Goal: Task Accomplishment & Management: Use online tool/utility

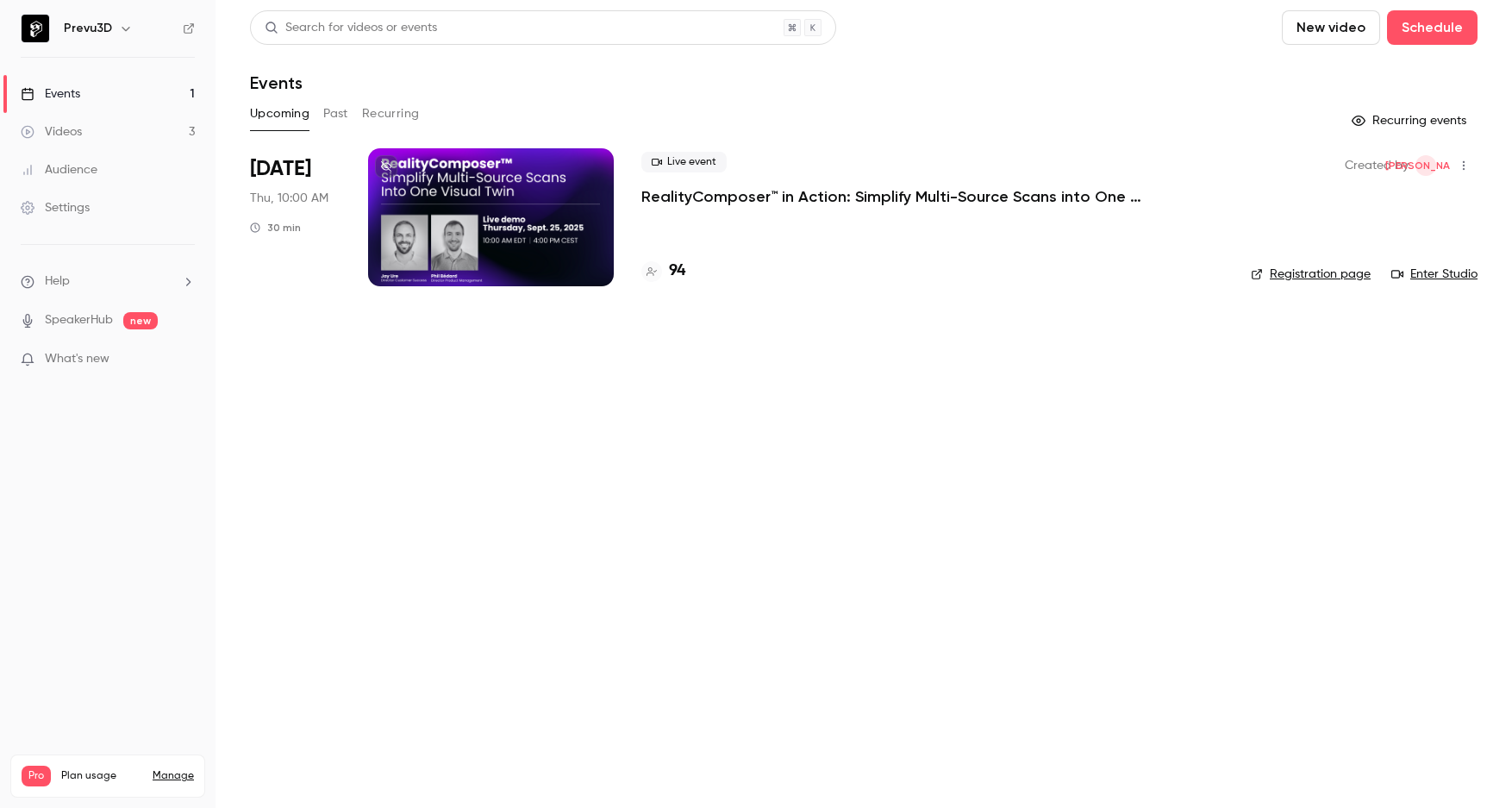
click at [915, 197] on p "RealityComposer™ in Action: Simplify Multi-Source Scans into One Visual Twin" at bounding box center [900, 196] width 518 height 20
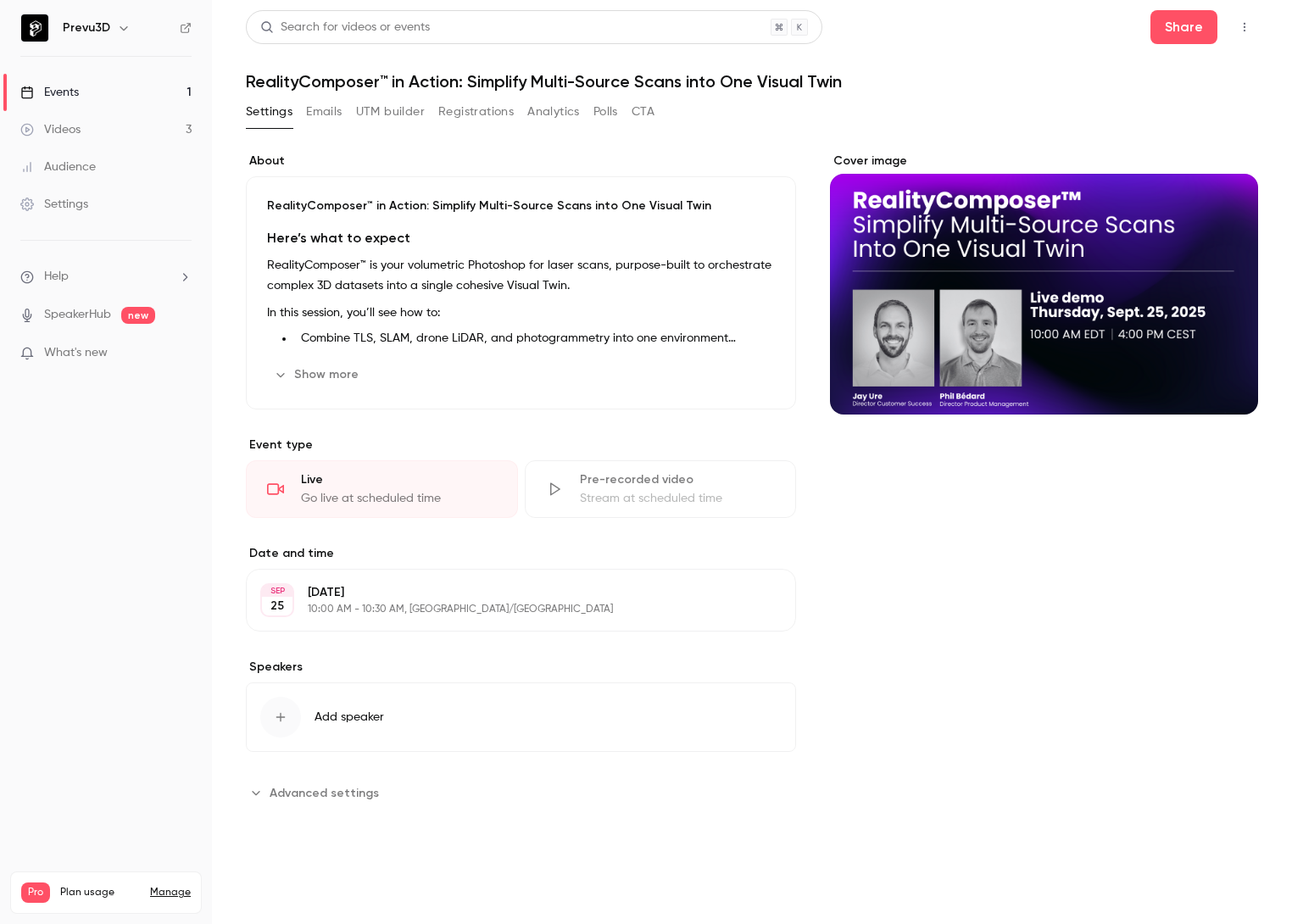
click at [1240, 26] on icon "button" at bounding box center [1245, 27] width 14 height 12
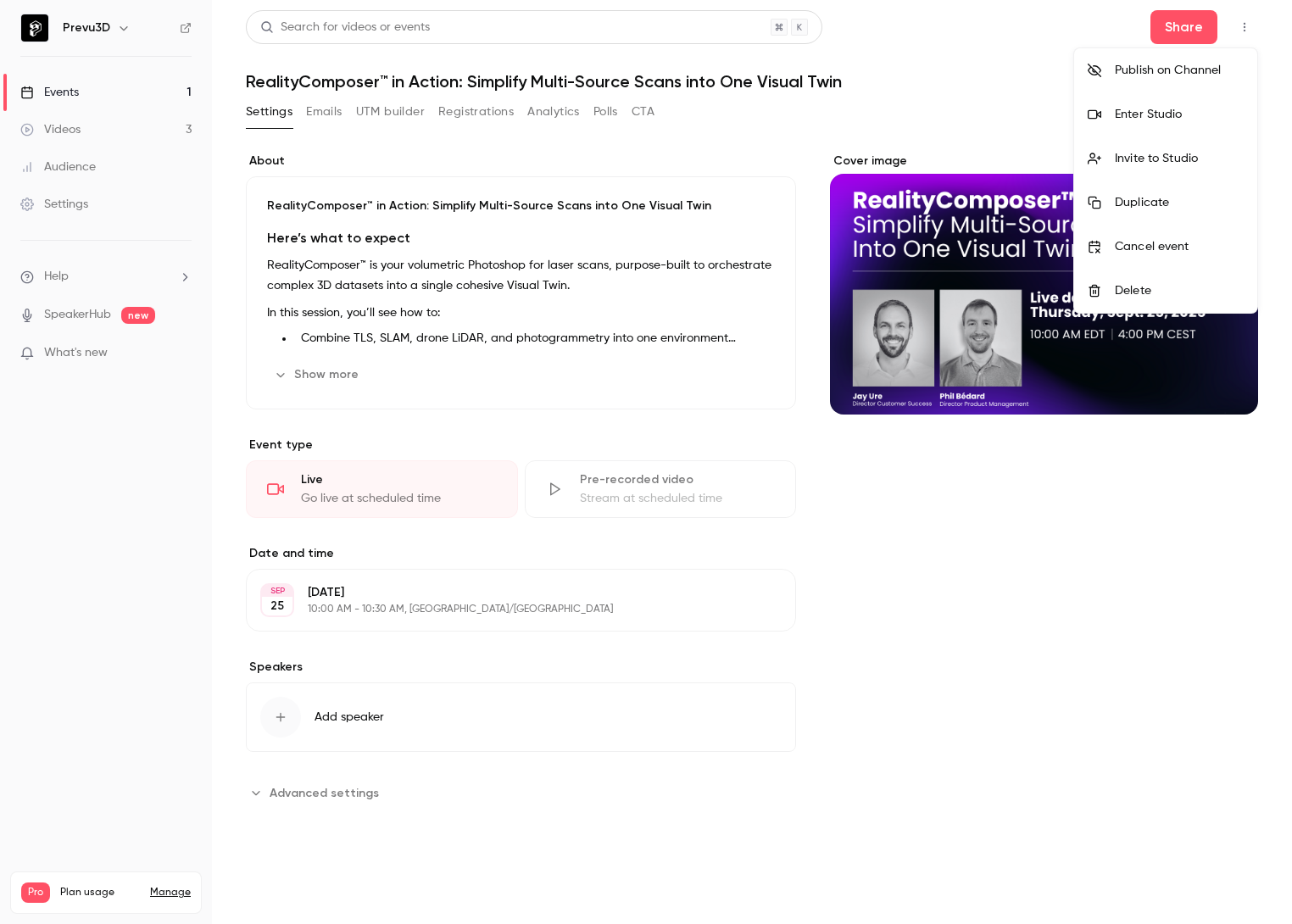
click at [1145, 113] on div "Enter Studio" at bounding box center [1179, 113] width 129 height 17
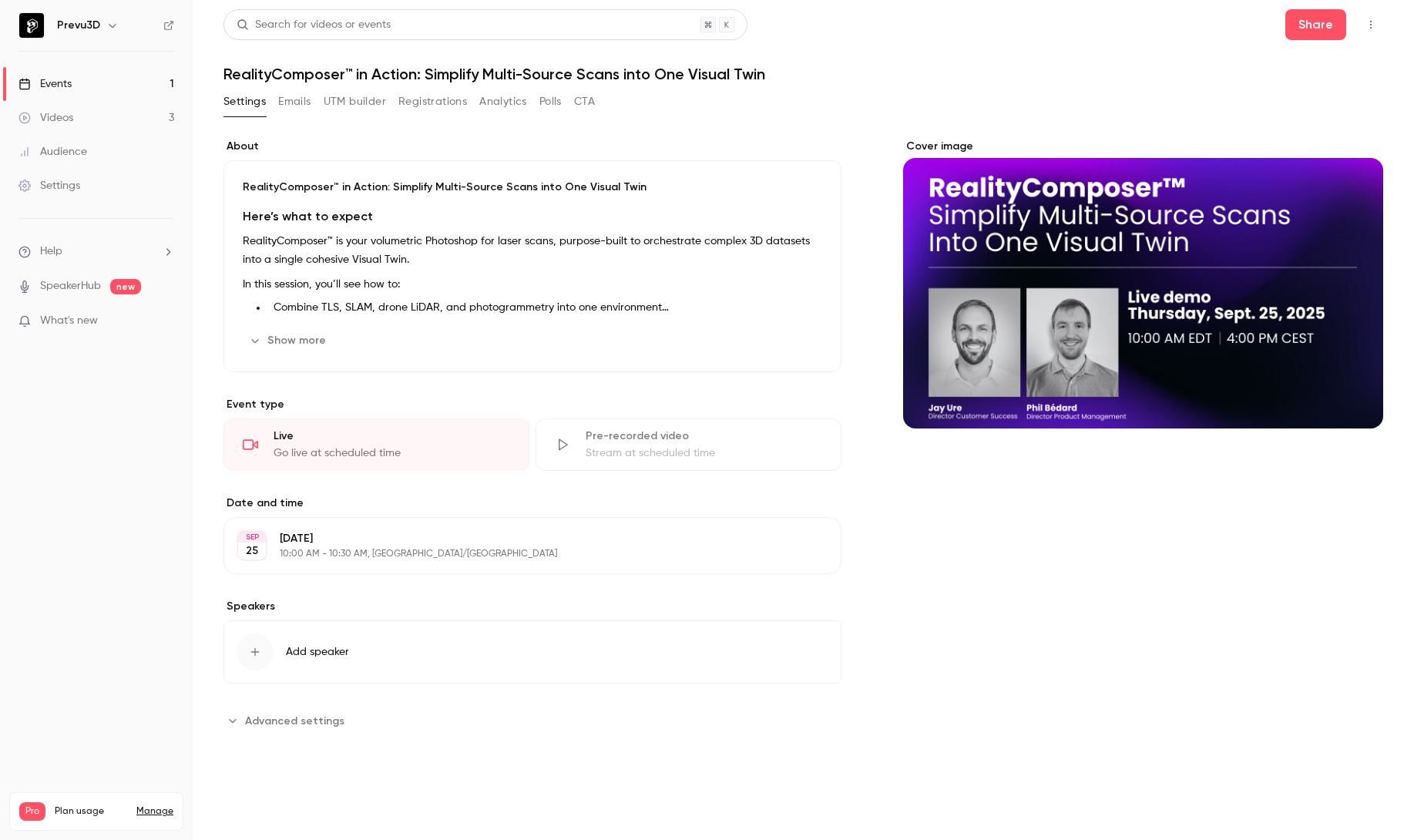
click at [1351, 25] on button "button" at bounding box center [1370, 25] width 25 height 25
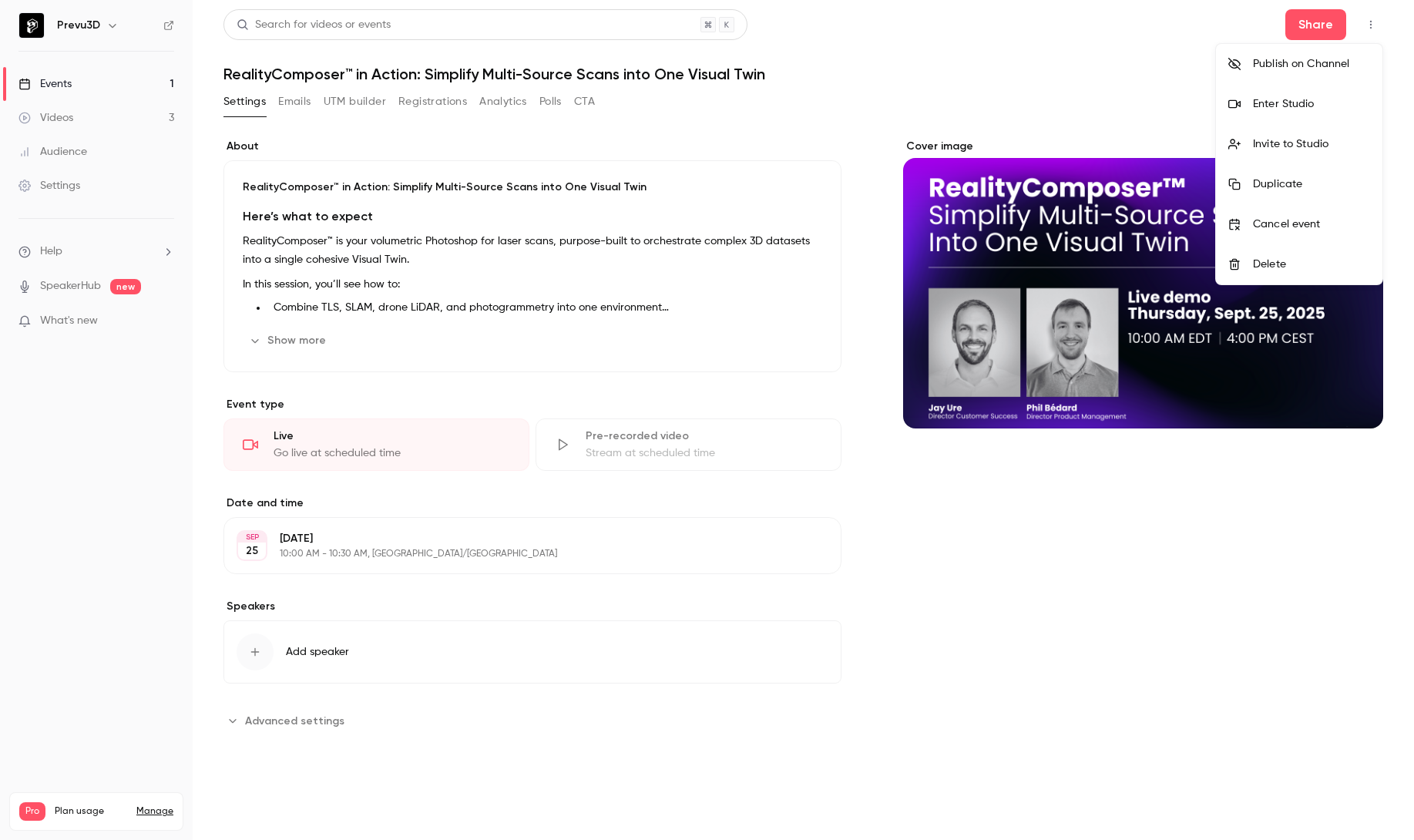
click at [1282, 101] on div "Enter Studio" at bounding box center [1312, 103] width 117 height 15
